Goal: Transaction & Acquisition: Purchase product/service

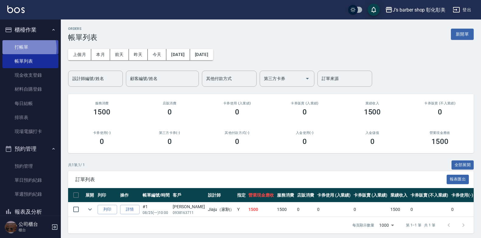
click at [21, 48] on link "打帳單" at bounding box center [30, 47] width 56 height 14
click at [21, 47] on link "打帳單" at bounding box center [30, 47] width 56 height 14
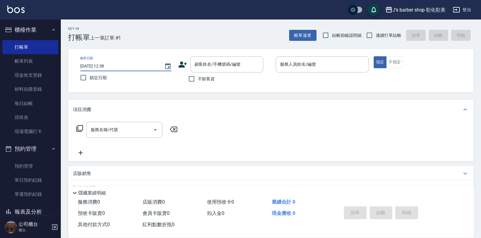
click at [106, 65] on input "[DATE] 12:38" at bounding box center [119, 66] width 78 height 10
click at [106, 66] on input "[DATE] 12:38" at bounding box center [119, 66] width 78 height 10
click at [114, 64] on input "[DATE] 12:38" at bounding box center [119, 66] width 78 height 10
click at [113, 66] on input "[DATE] 12:38" at bounding box center [119, 66] width 78 height 10
type input "[DATE] 12:00"
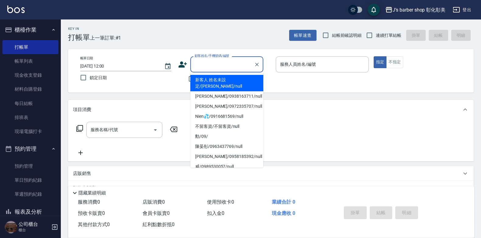
click at [204, 63] on input "顧客姓名/手機號碼/編號" at bounding box center [222, 64] width 58 height 11
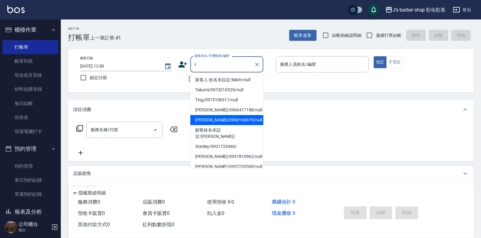
click at [212, 119] on li "[PERSON_NAME]/0968166979/null" at bounding box center [226, 120] width 73 height 10
type input "[PERSON_NAME]/0968166979/null"
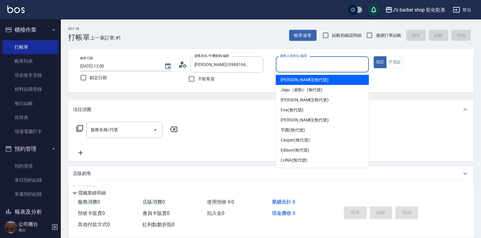
click at [315, 67] on input "服務人員姓名/編號" at bounding box center [322, 64] width 88 height 11
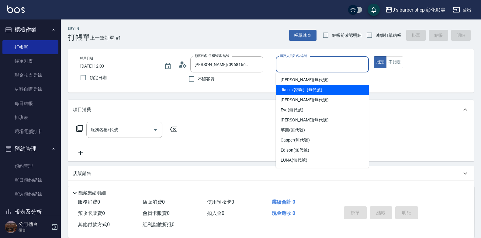
click at [311, 87] on span "Jiaju（家駒） (無代號)" at bounding box center [302, 90] width 42 height 6
type input "Jiaju（家駒）(無代號)"
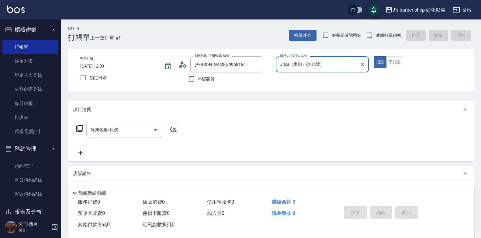
click at [114, 129] on div "服務名稱/代號 服務名稱/代號" at bounding box center [124, 130] width 76 height 16
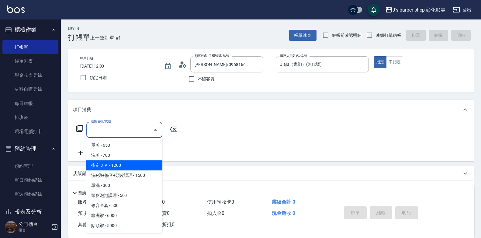
click at [119, 163] on span "指定ＪＫ - 1200" at bounding box center [124, 165] width 76 height 10
type input "指定ＪＫ(102)"
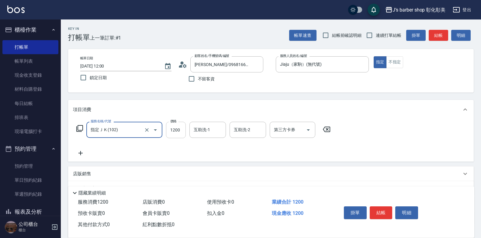
click at [181, 131] on input "1200" at bounding box center [176, 130] width 20 height 16
type input "1000"
click at [203, 131] on input "互助洗-1" at bounding box center [207, 129] width 31 height 11
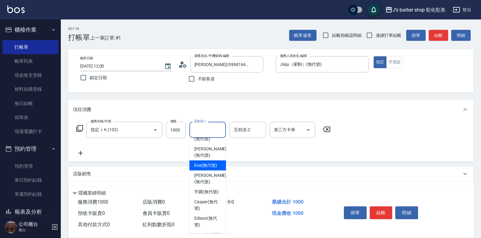
scroll to position [51, 0]
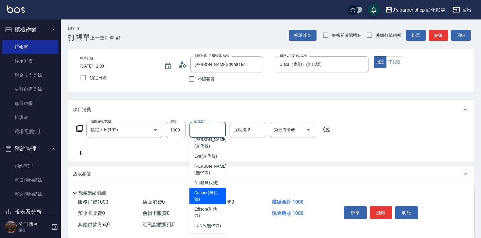
click at [205, 189] on span "Casper (無代號)" at bounding box center [207, 195] width 27 height 13
type input "Casper(無代號)"
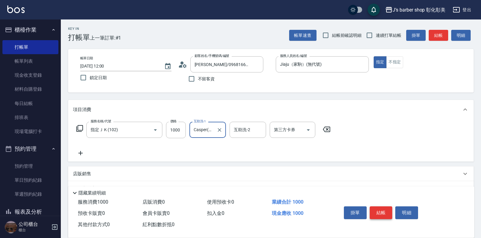
click at [383, 208] on button "結帳" at bounding box center [381, 212] width 23 height 13
